Goal: Transaction & Acquisition: Purchase product/service

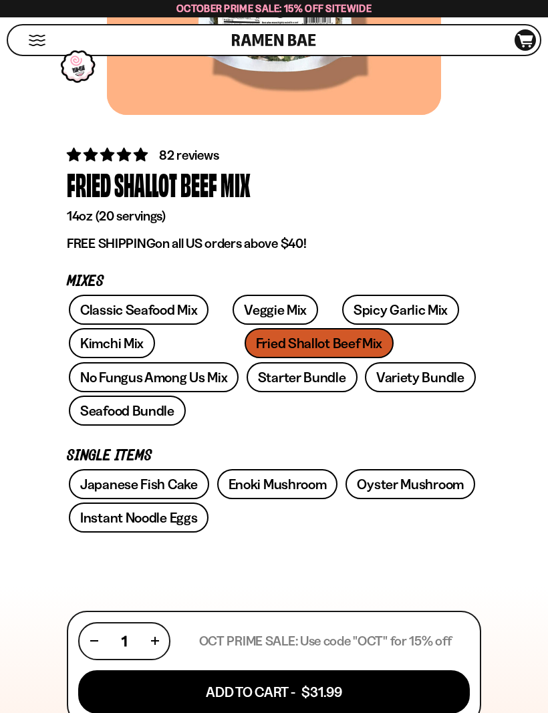
scroll to position [363, 0]
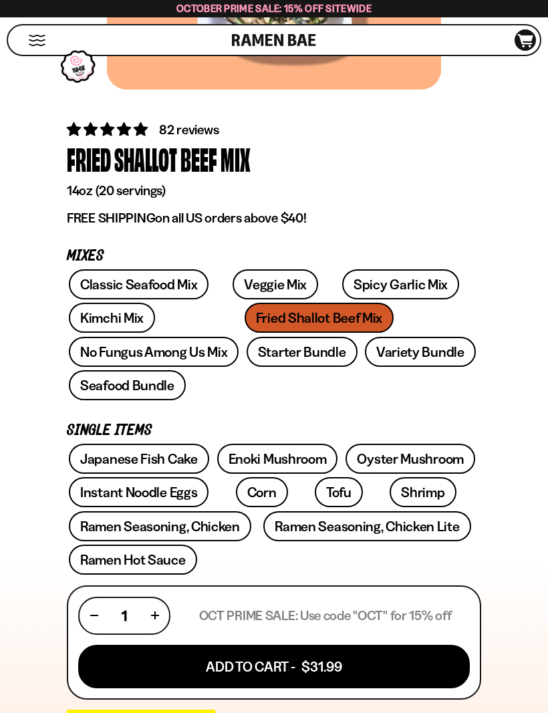
click at [342, 644] on button "Add To Cart - $31.99" at bounding box center [273, 665] width 391 height 43
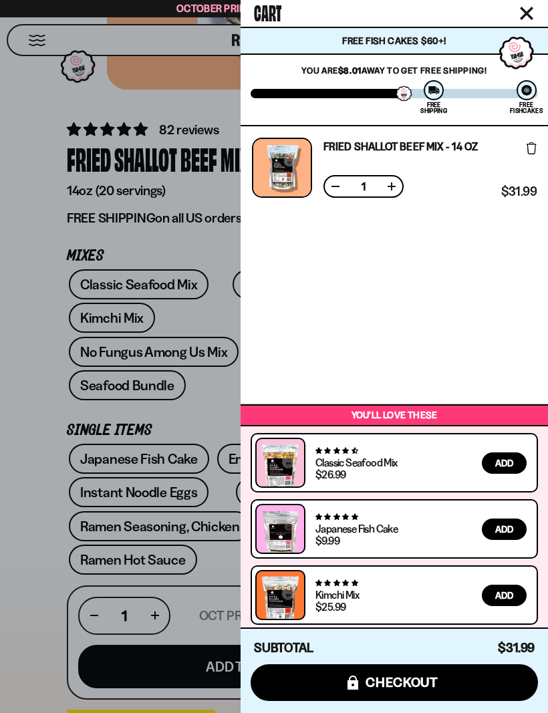
click at [514, 23] on div "Cart" at bounding box center [393, 13] width 307 height 27
click at [525, 14] on icon "Close cart" at bounding box center [526, 13] width 12 height 12
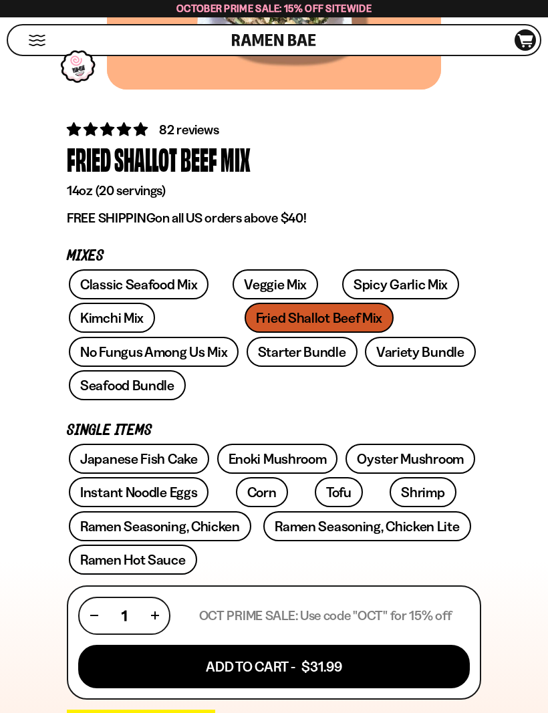
click at [124, 443] on link "Japanese Fish Cake" at bounding box center [139, 458] width 140 height 30
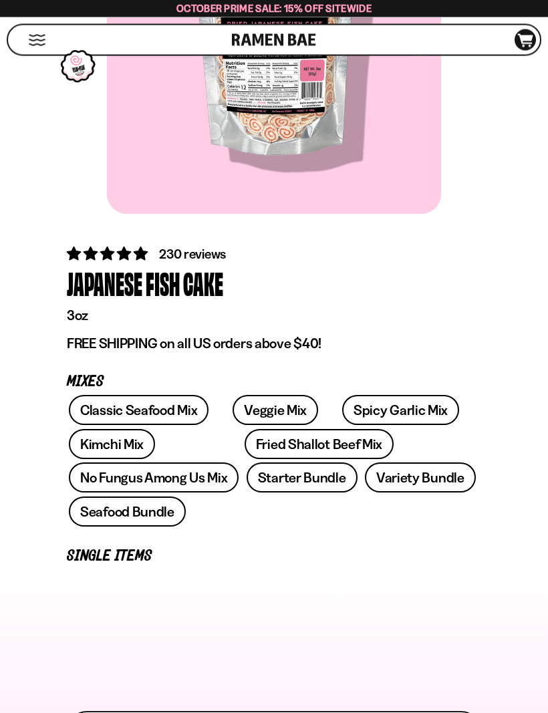
scroll to position [248, 0]
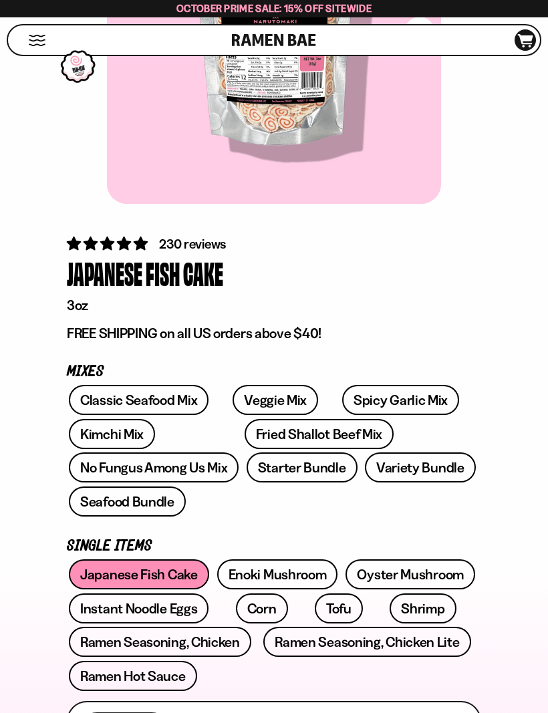
click at [389, 593] on link "Shrimp" at bounding box center [422, 608] width 66 height 30
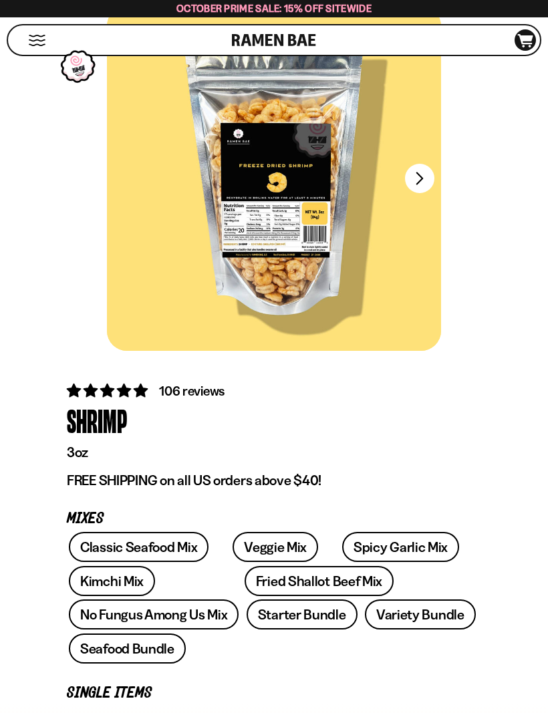
scroll to position [108, 0]
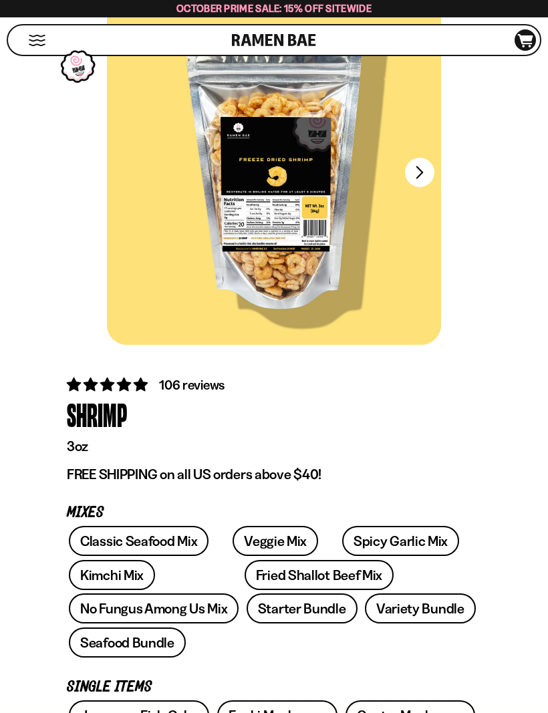
click at [172, 536] on link "Classic Seafood Mix" at bounding box center [139, 541] width 140 height 30
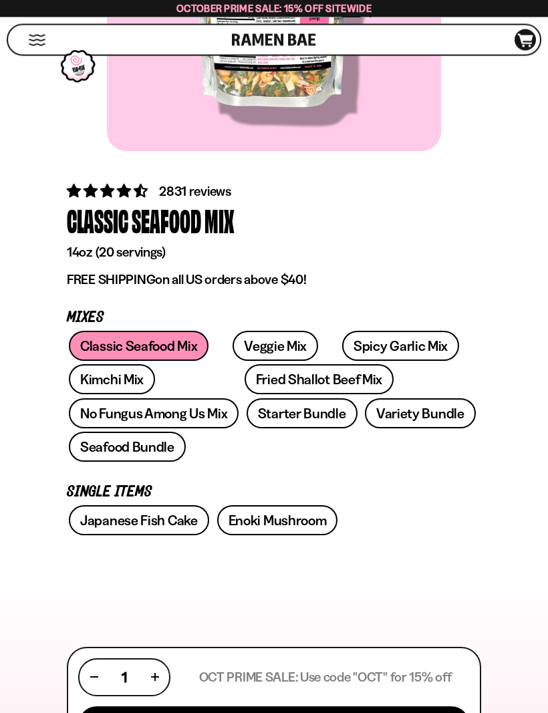
scroll to position [302, 0]
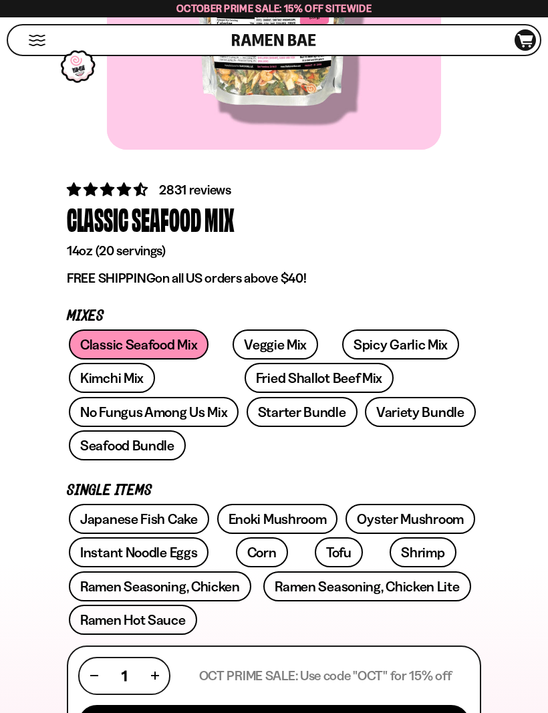
click at [186, 430] on link "Seafood Bundle" at bounding box center [127, 445] width 117 height 30
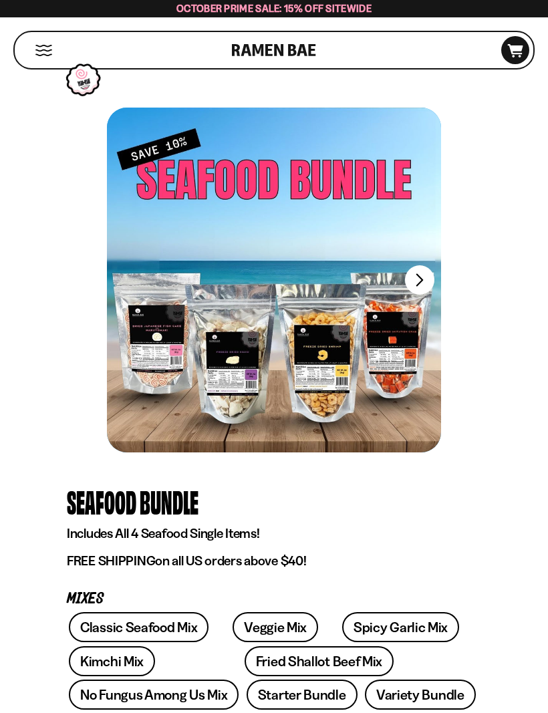
click at [419, 282] on button "FADCB6FD-DFAB-4417-9F21-029242090B77" at bounding box center [419, 279] width 29 height 29
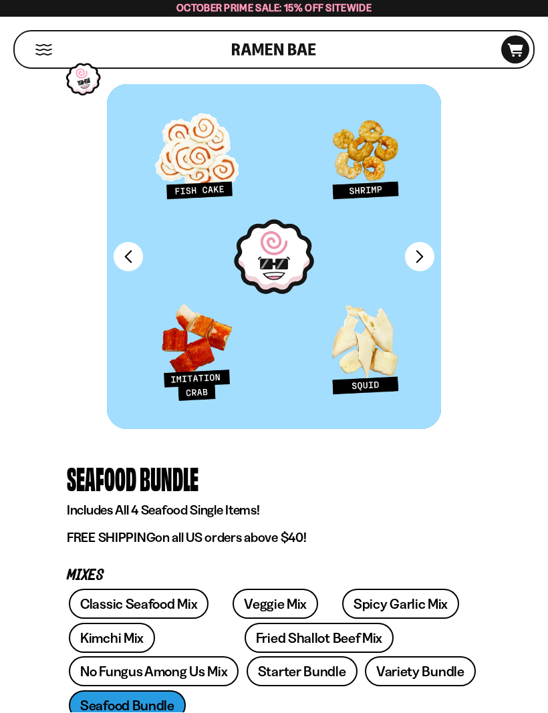
scroll to position [23, 0]
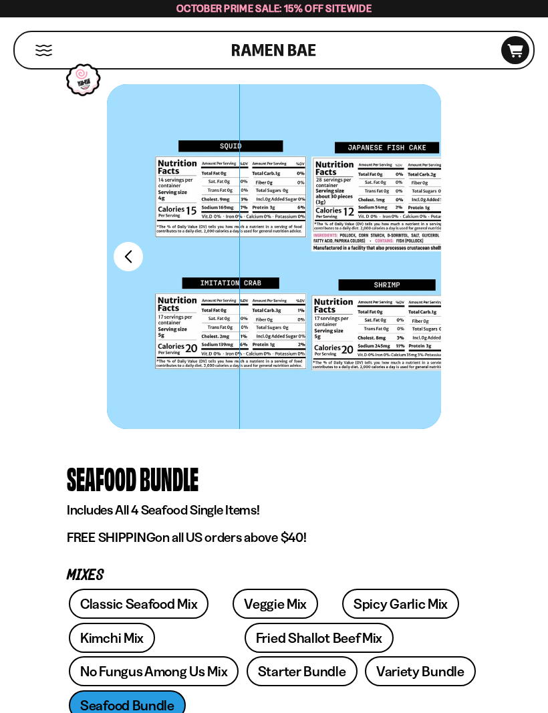
click at [124, 258] on button "FADCB6FD-DFAB-4417-9F21-029242090B77" at bounding box center [128, 256] width 29 height 29
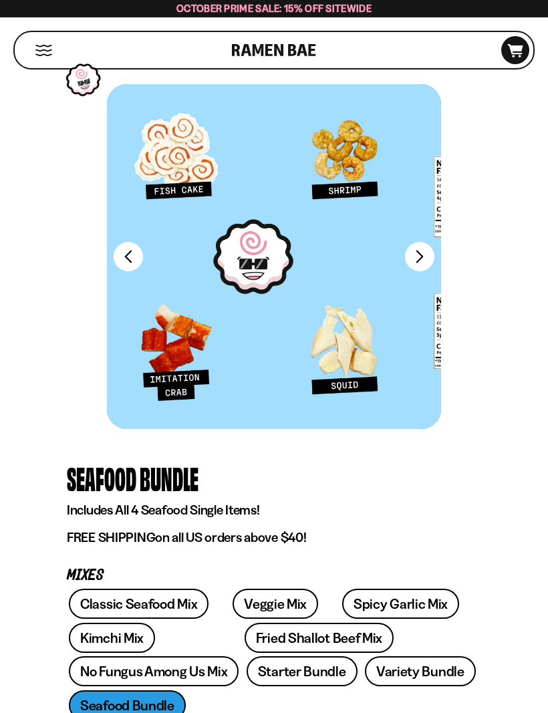
click at [122, 258] on button "FADCB6FD-DFAB-4417-9F21-029242090B77" at bounding box center [128, 256] width 29 height 29
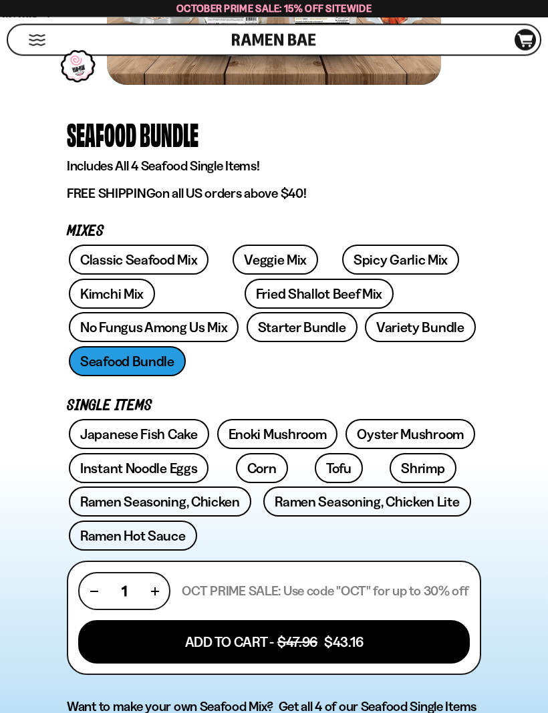
scroll to position [367, 0]
click at [342, 260] on link "Spicy Garlic Mix" at bounding box center [400, 259] width 117 height 30
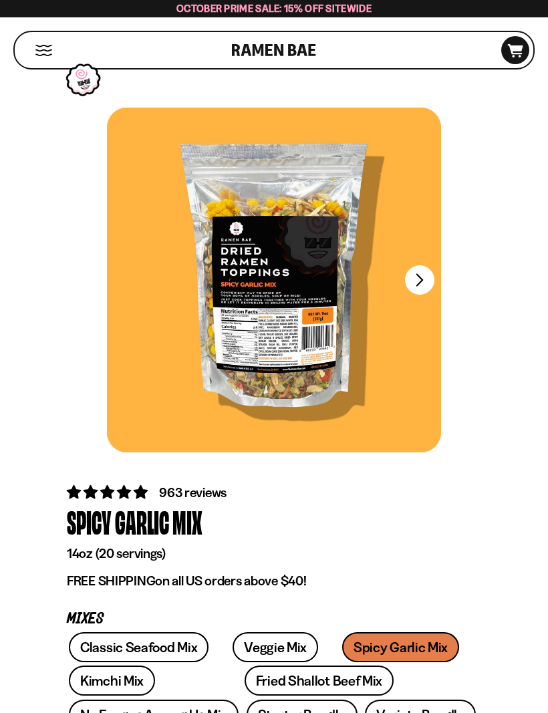
click at [417, 279] on button "FADCB6FD-DFAB-4417-9F21-029242090B77" at bounding box center [419, 279] width 29 height 29
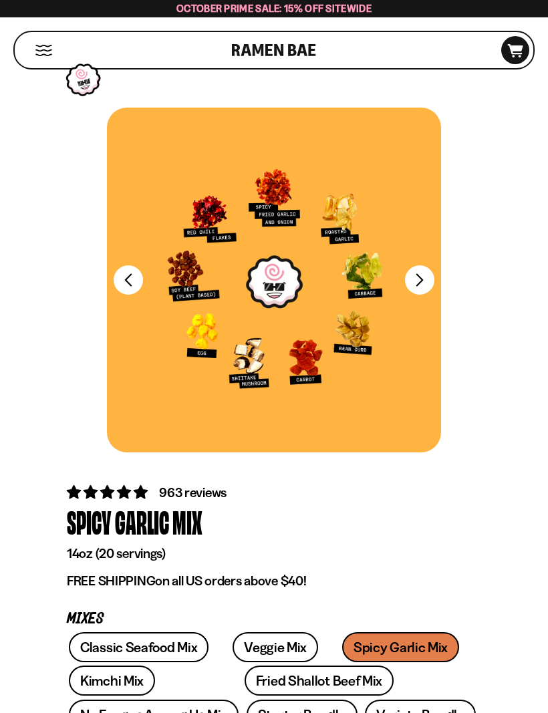
click at [419, 285] on button "FADCB6FD-DFAB-4417-9F21-029242090B77" at bounding box center [419, 279] width 29 height 29
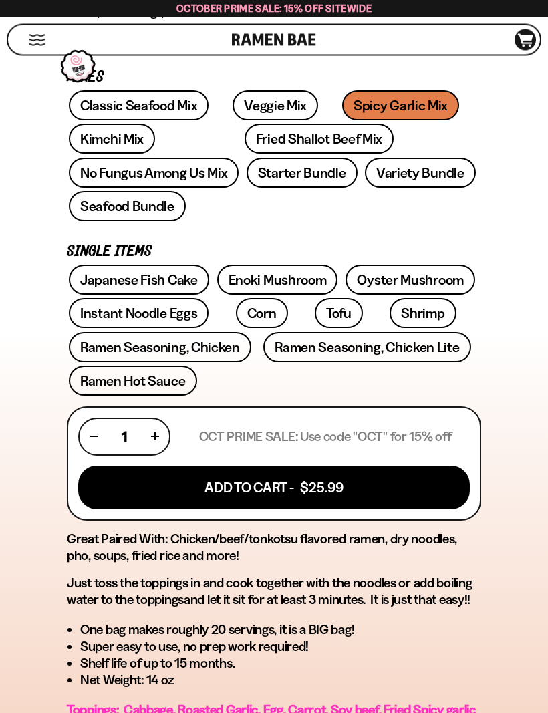
scroll to position [542, 0]
click at [258, 465] on button "Add To Cart - $25.99" at bounding box center [273, 486] width 391 height 43
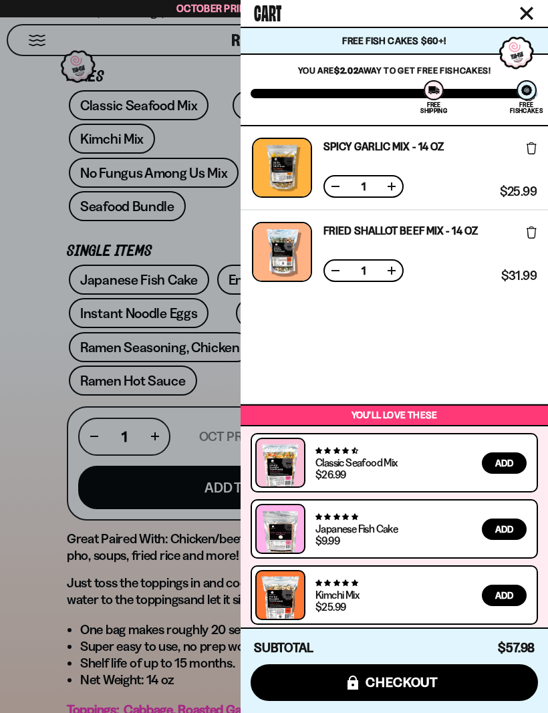
click at [4, 388] on div at bounding box center [274, 356] width 548 height 713
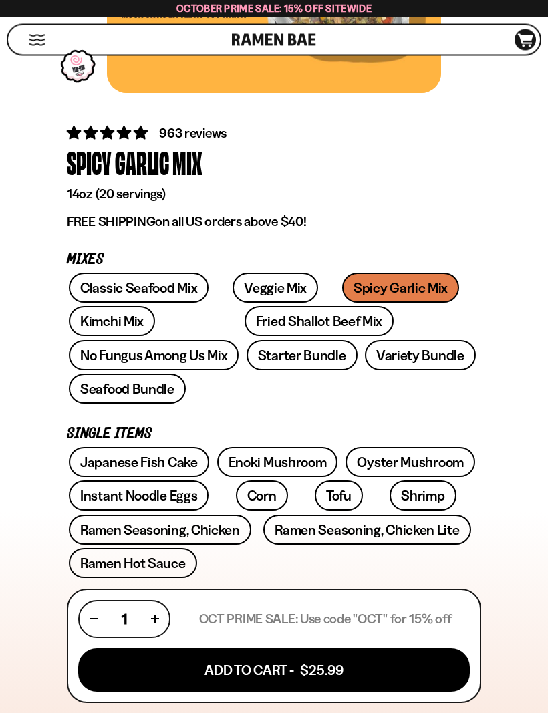
scroll to position [358, 0]
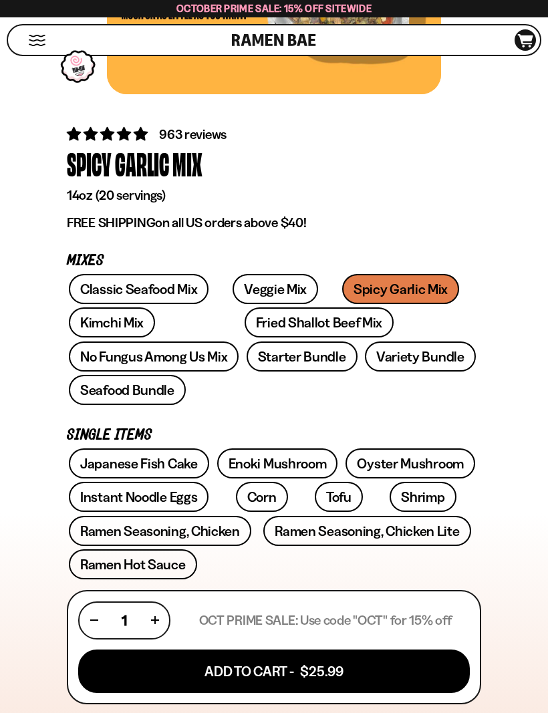
click at [389, 481] on link "Shrimp" at bounding box center [422, 496] width 66 height 30
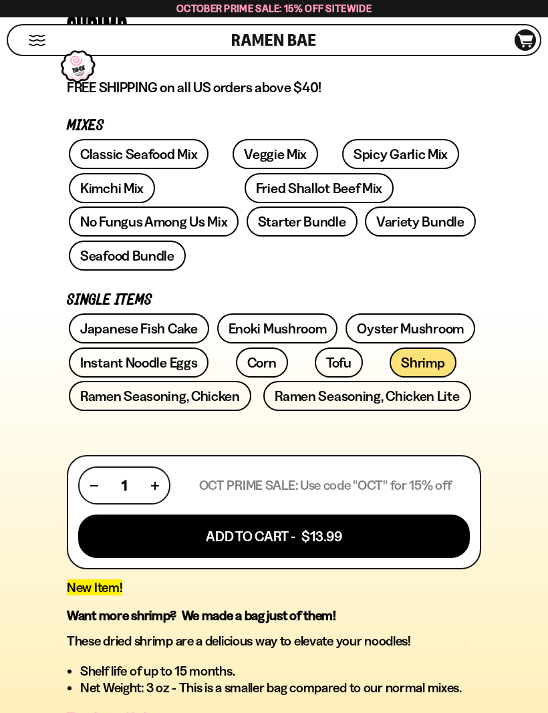
scroll to position [537, 0]
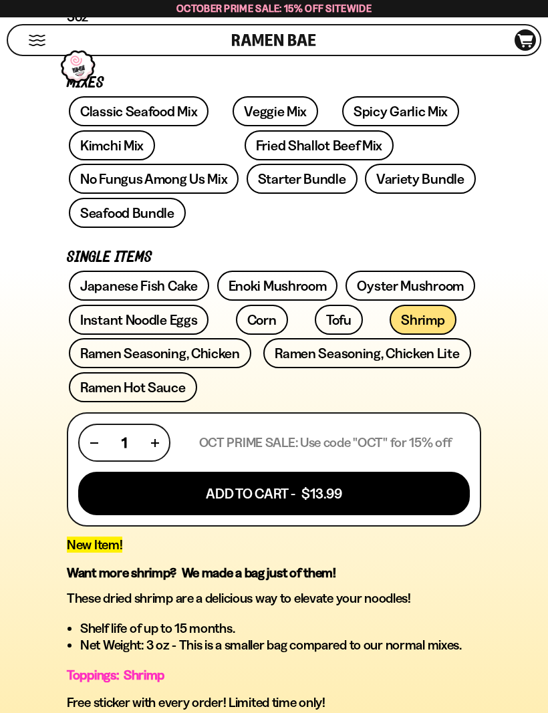
click at [254, 471] on button "Add To Cart - $13.99" at bounding box center [273, 492] width 391 height 43
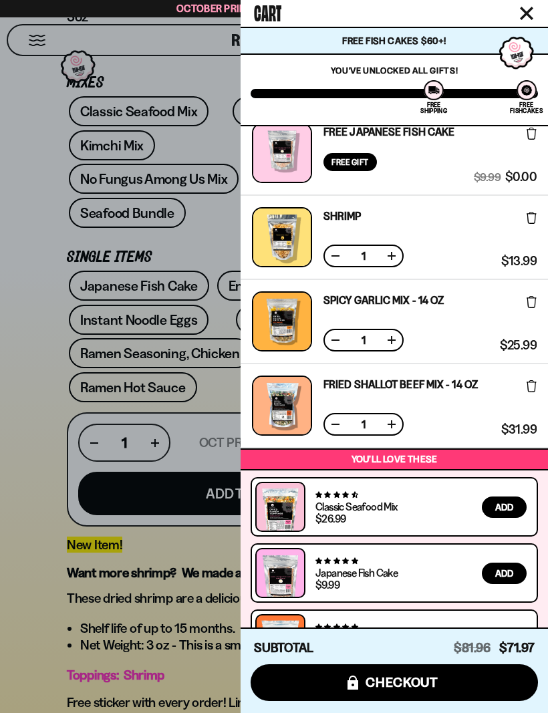
scroll to position [14, 0]
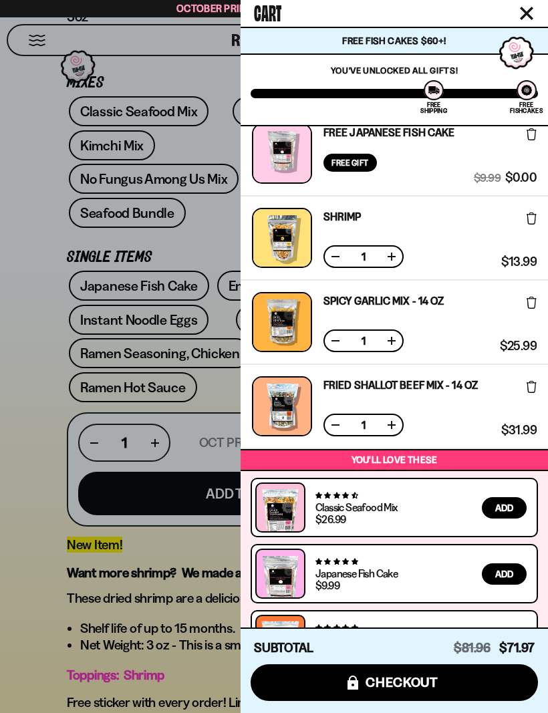
click at [33, 369] on div at bounding box center [274, 356] width 548 height 713
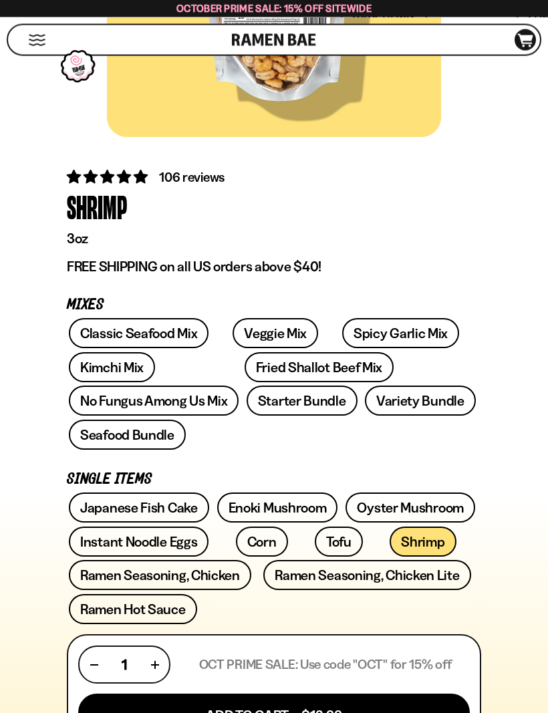
scroll to position [315, 0]
click at [174, 526] on link "Instant Noodle Eggs" at bounding box center [139, 541] width 140 height 30
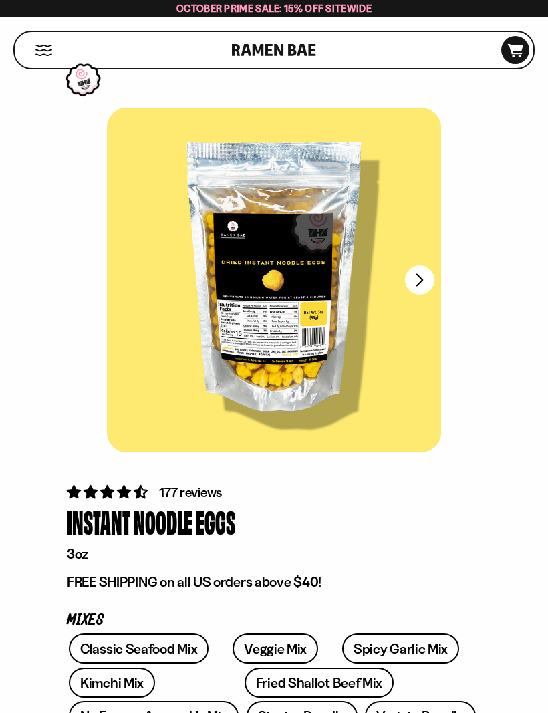
click at [416, 271] on button "FADCB6FD-DFAB-4417-9F21-029242090B77" at bounding box center [419, 279] width 29 height 29
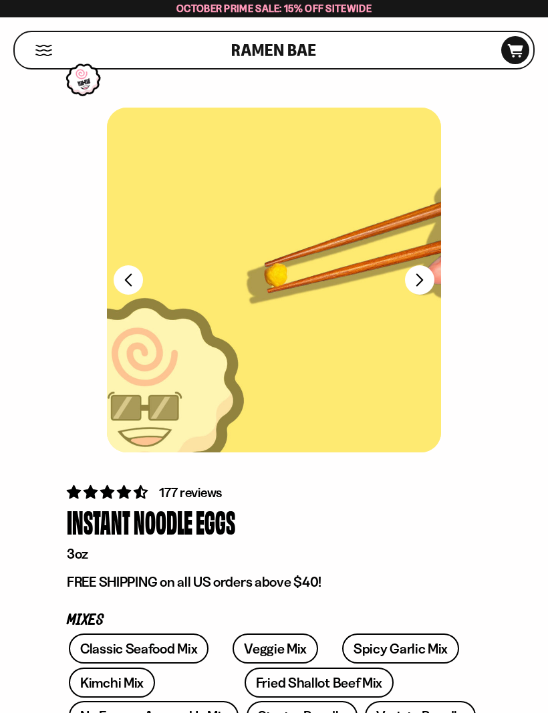
click at [413, 287] on button "FADCB6FD-DFAB-4417-9F21-029242090B77" at bounding box center [419, 279] width 29 height 29
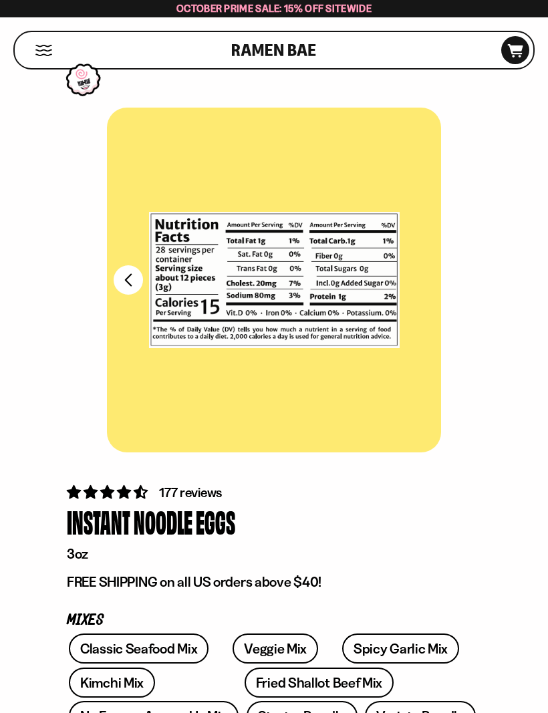
click at [131, 279] on button "FADCB6FD-DFAB-4417-9F21-029242090B77" at bounding box center [128, 279] width 29 height 29
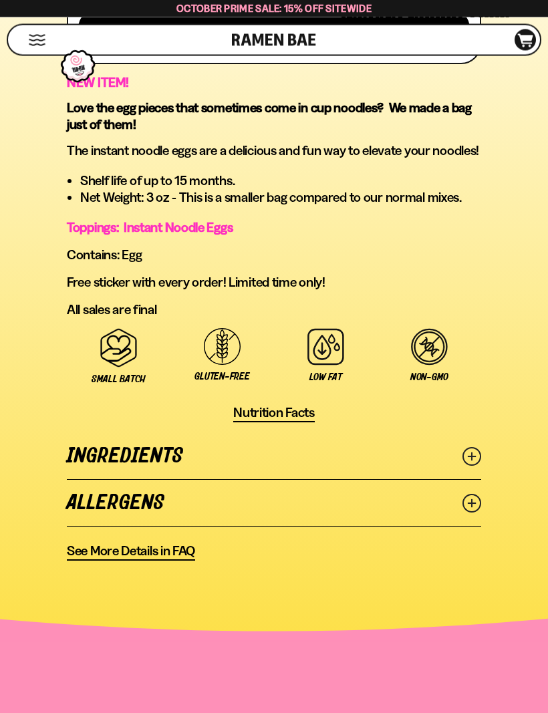
scroll to position [1000, 0]
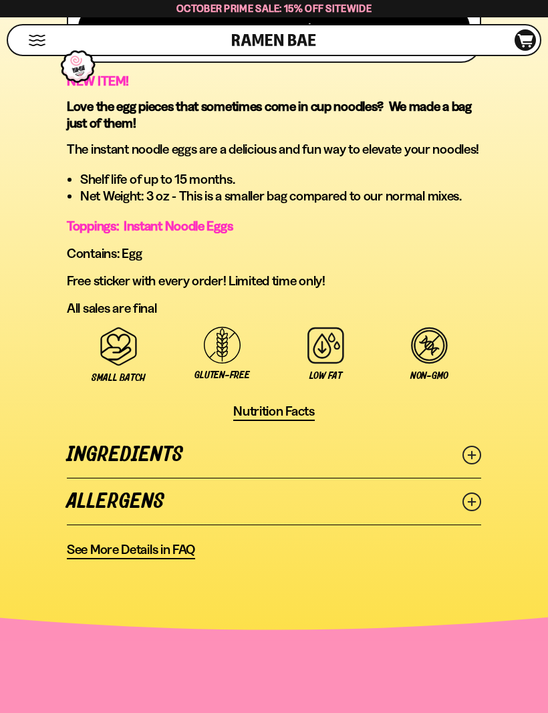
click at [96, 431] on link "Ingredients" at bounding box center [274, 454] width 414 height 46
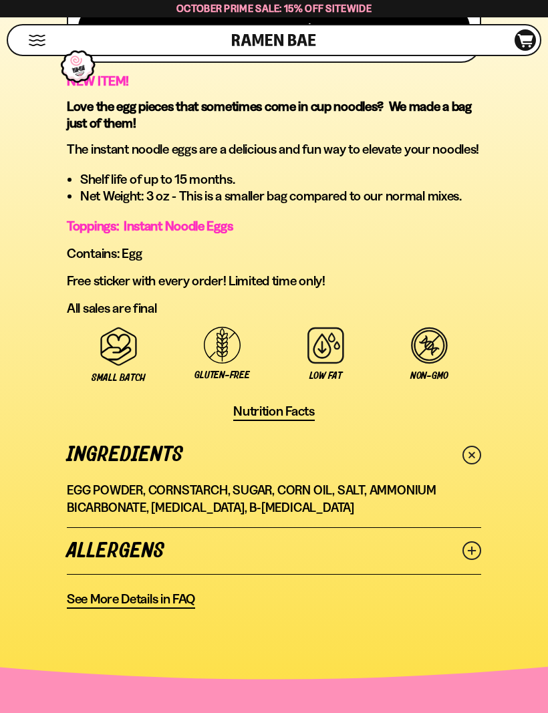
click at [96, 431] on link "Ingredients" at bounding box center [274, 454] width 414 height 46
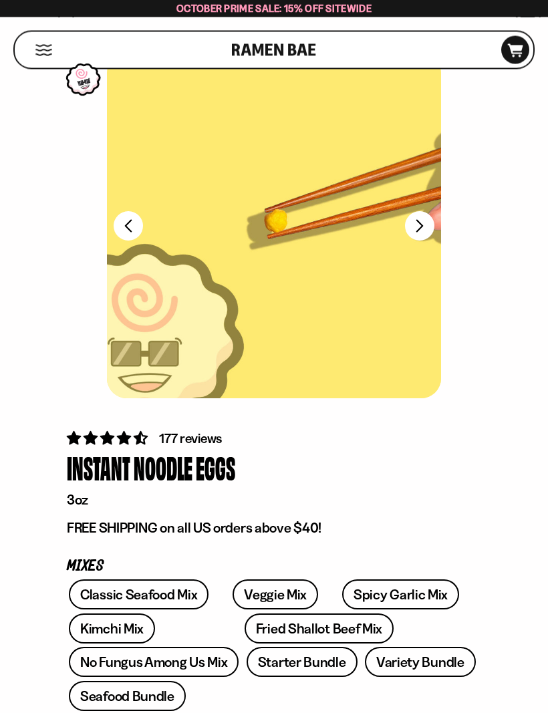
scroll to position [0, 0]
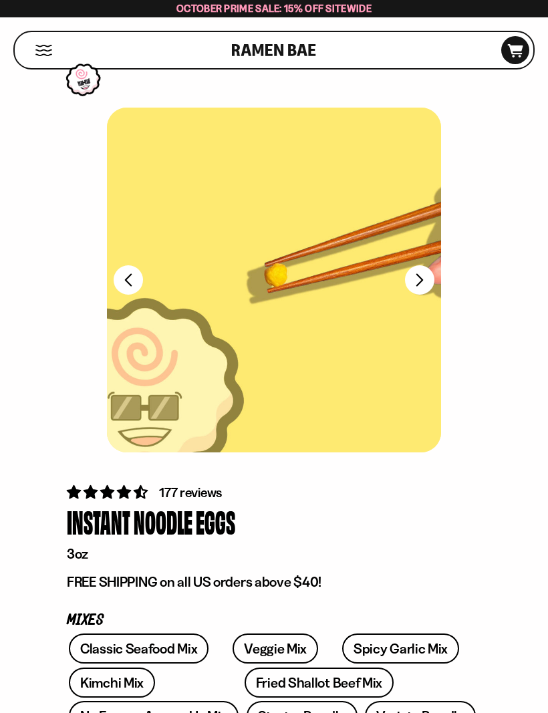
click at [516, 42] on div "Cart D0381C2F-513E-4F90-8A41-6F0A75DCBAAA" at bounding box center [515, 50] width 28 height 28
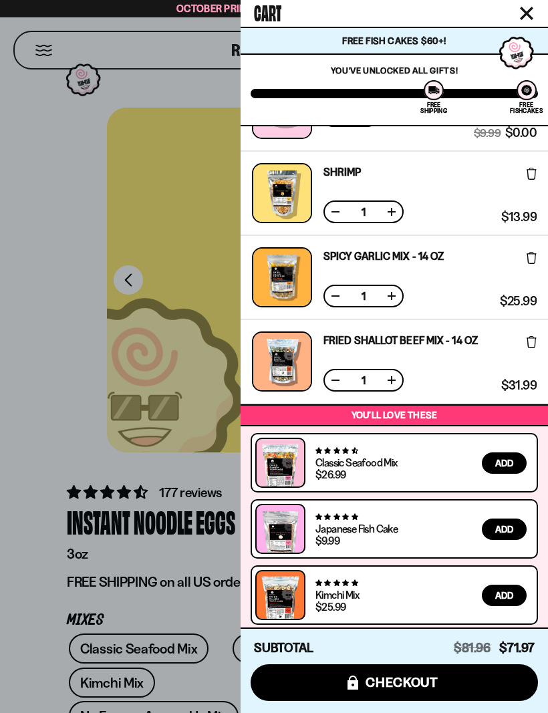
scroll to position [59, 0]
click at [415, 681] on span "checkout" at bounding box center [401, 681] width 73 height 15
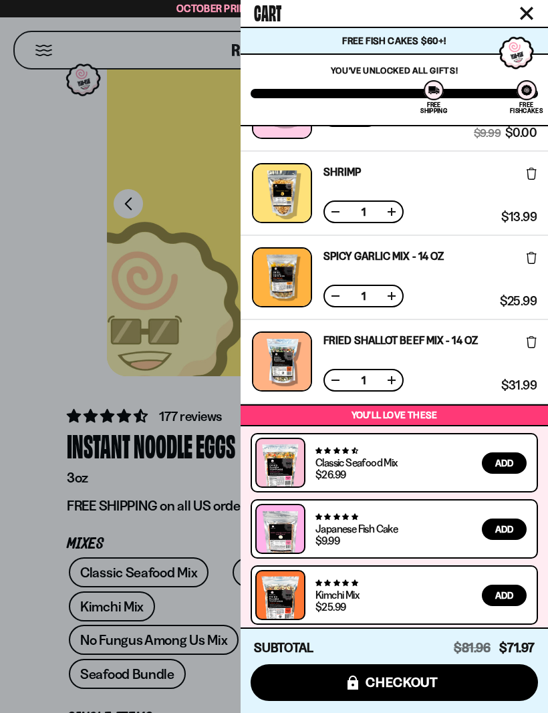
click at [526, 19] on icon "Close cart" at bounding box center [526, 13] width 13 height 13
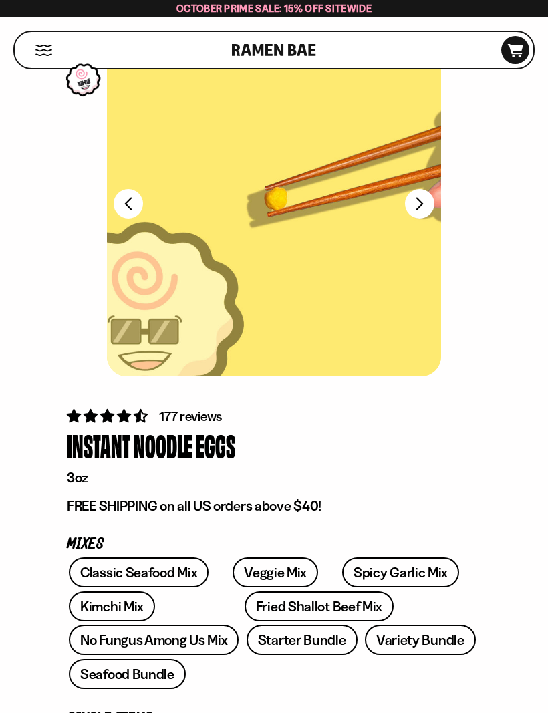
scroll to position [1, 0]
